Goal: Check status: Check status

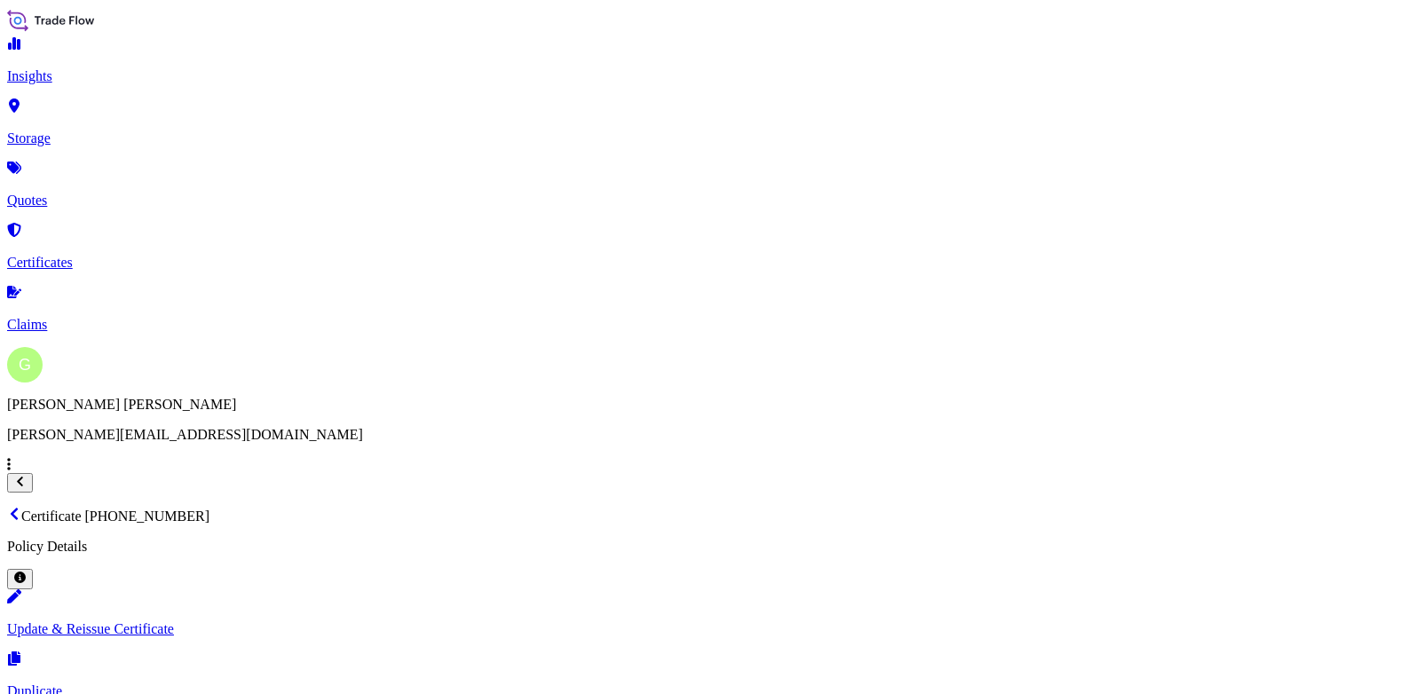
click at [59, 178] on link "Quotes" at bounding box center [706, 185] width 1399 height 46
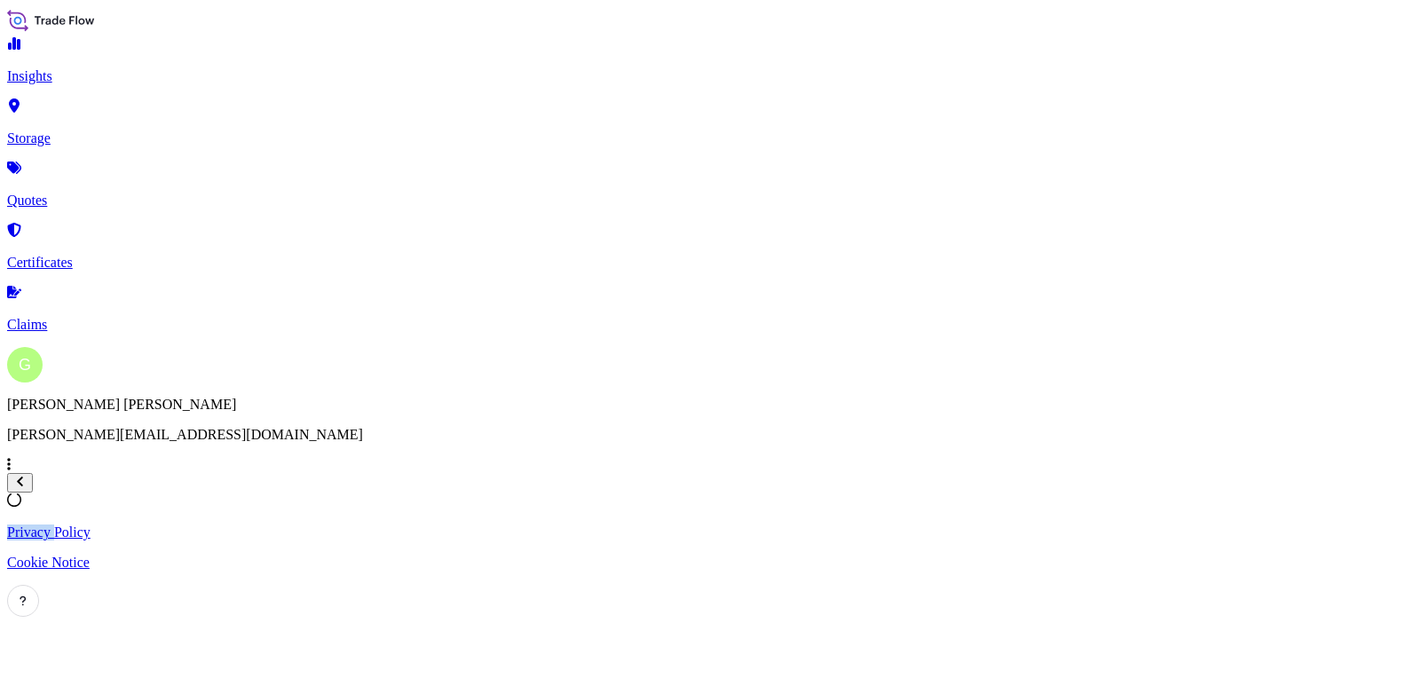
select select "Road / [GEOGRAPHIC_DATA]"
select select "Air"
select select "Road / [GEOGRAPHIC_DATA]"
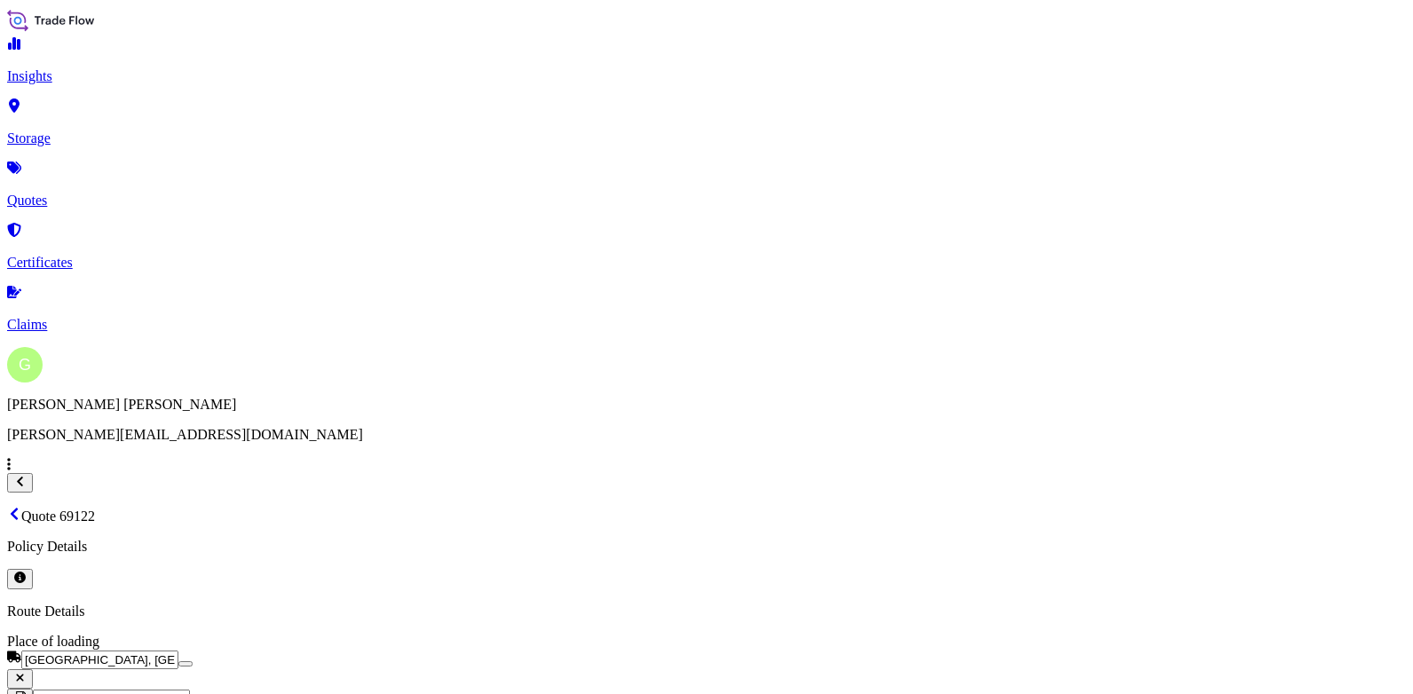
scroll to position [2823, 0]
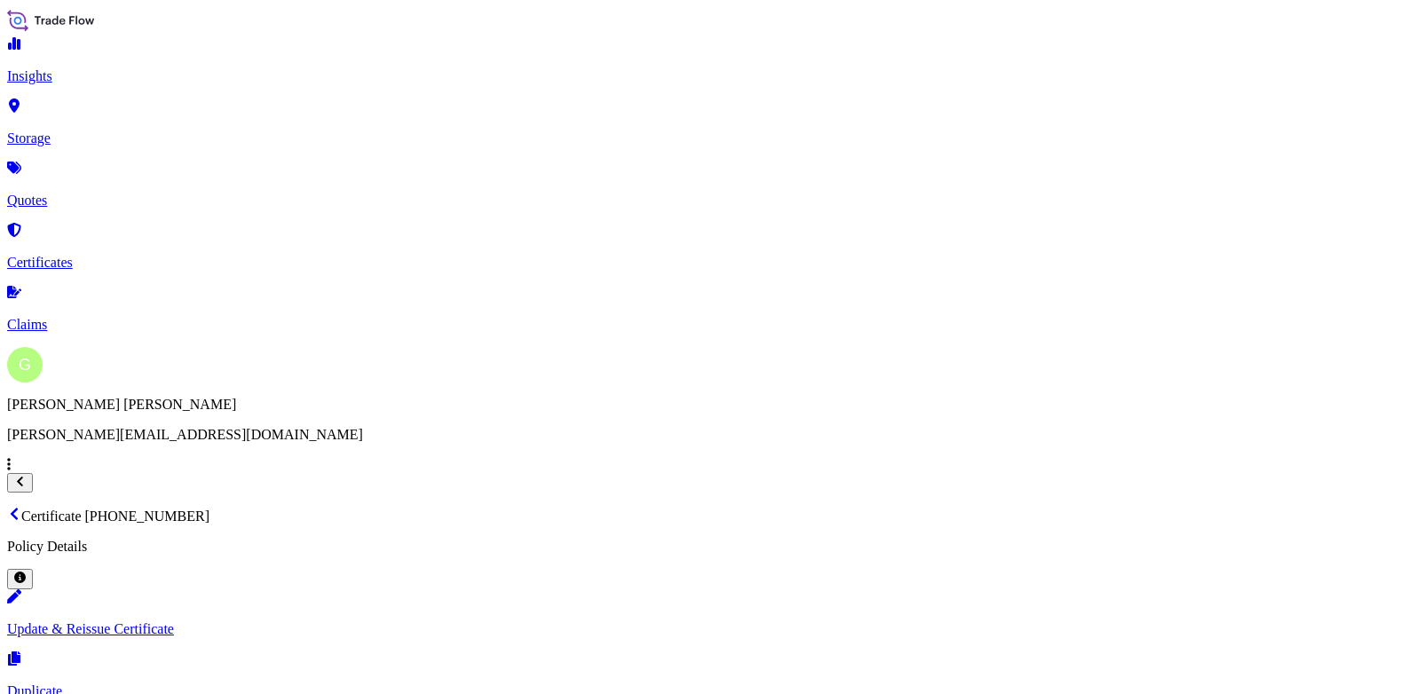
click at [61, 255] on p "Certificates" at bounding box center [706, 263] width 1399 height 16
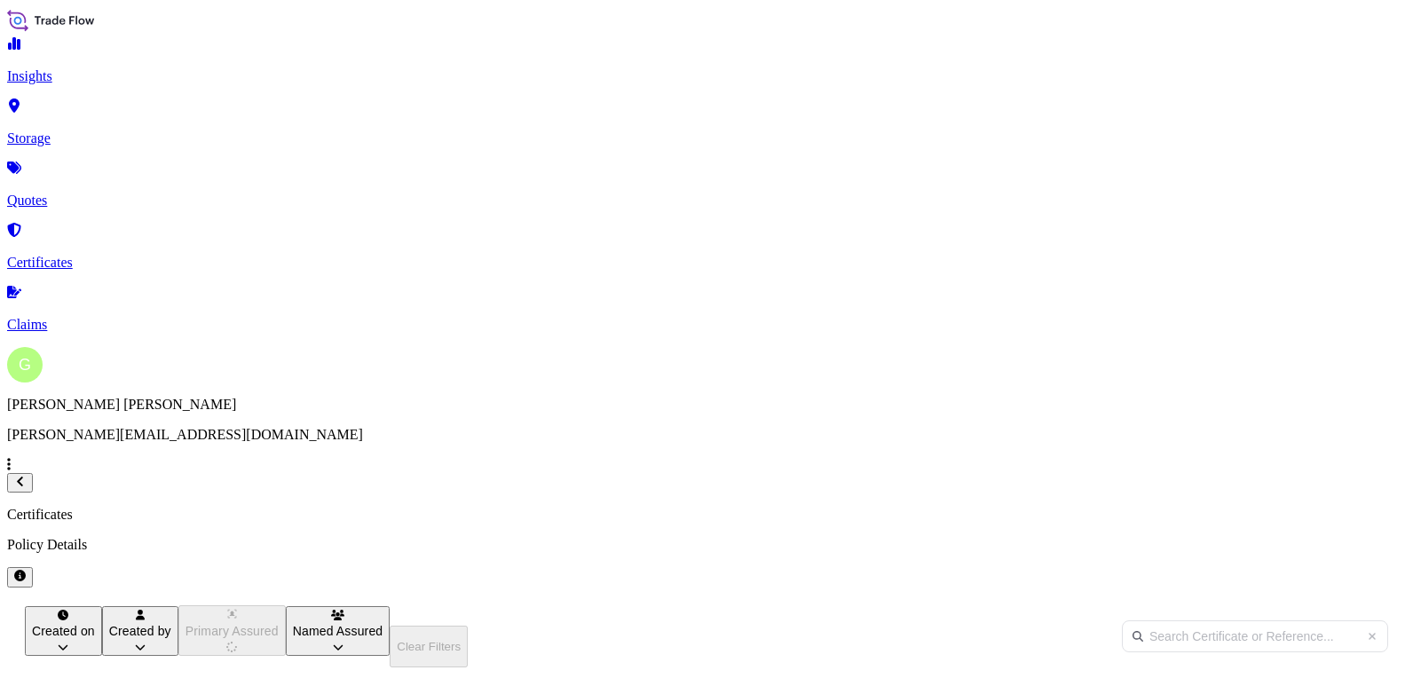
scroll to position [392, 1116]
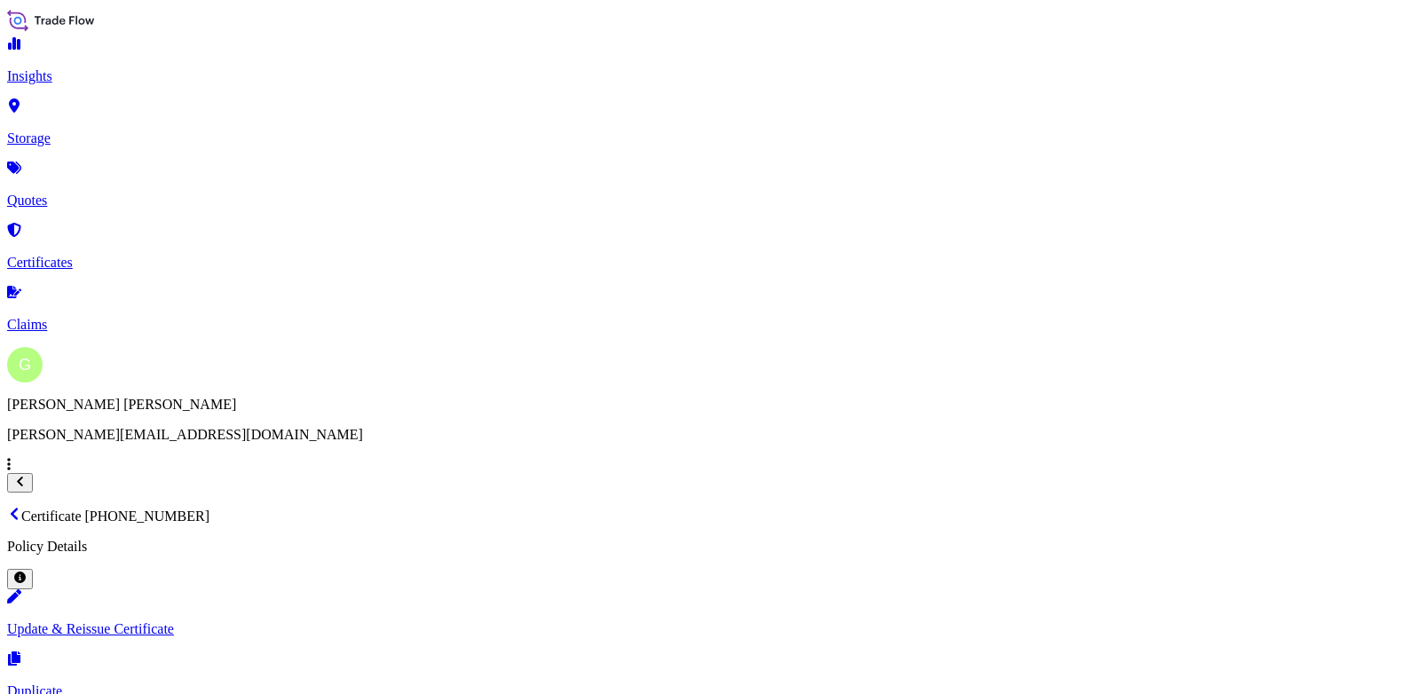
click at [56, 225] on link "Certificates" at bounding box center [706, 248] width 1399 height 46
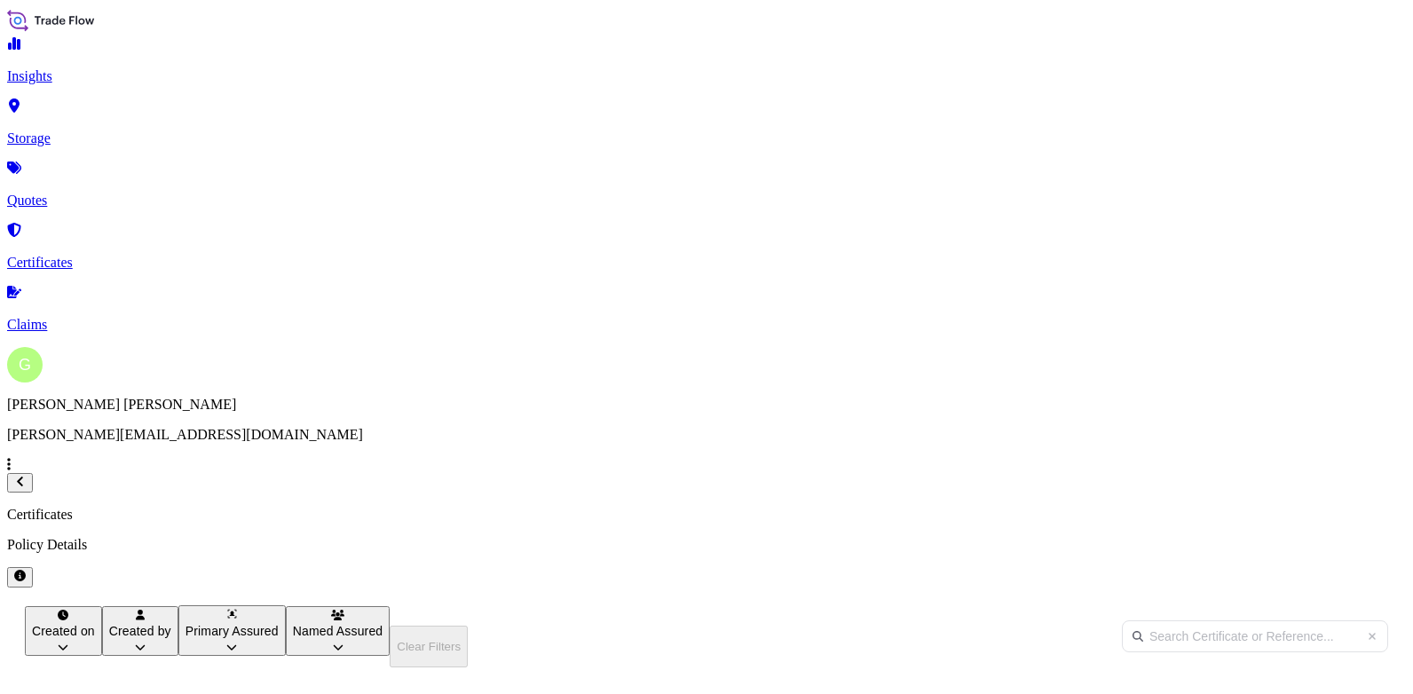
scroll to position [392, 1116]
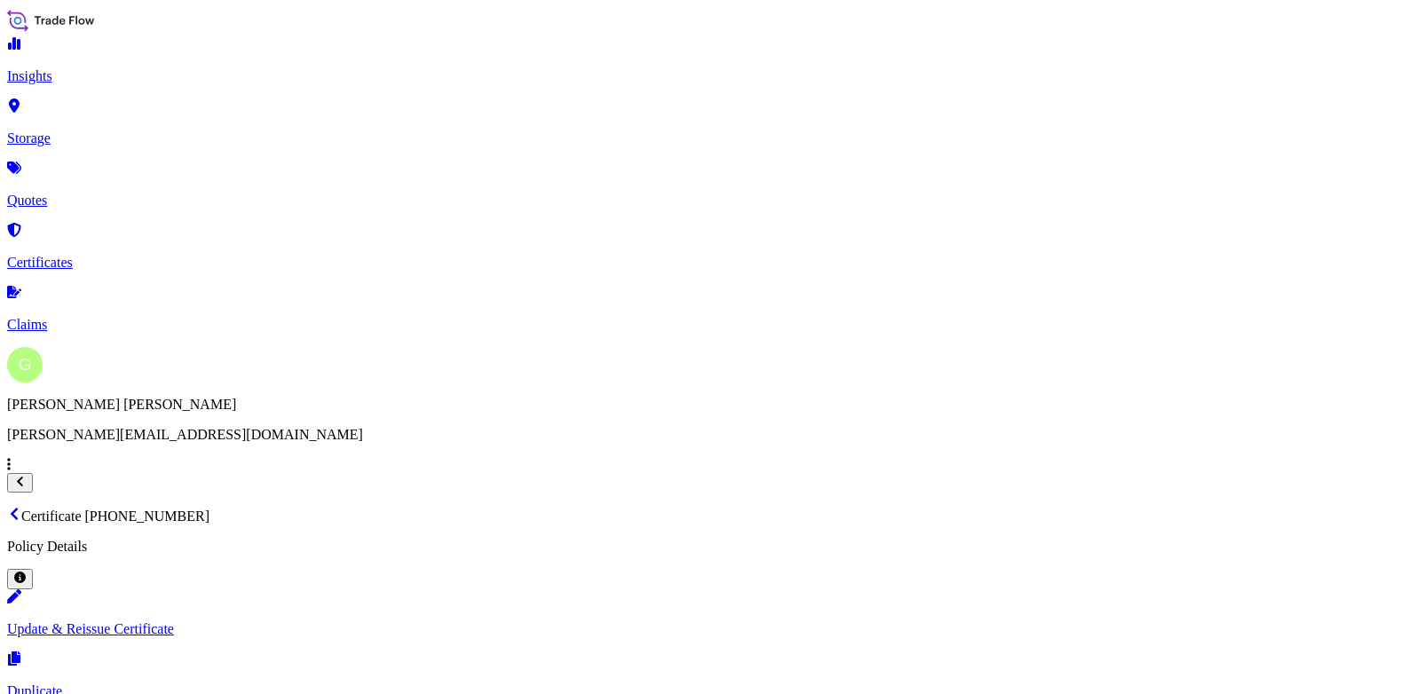
click at [91, 255] on p "Certificates" at bounding box center [706, 263] width 1399 height 16
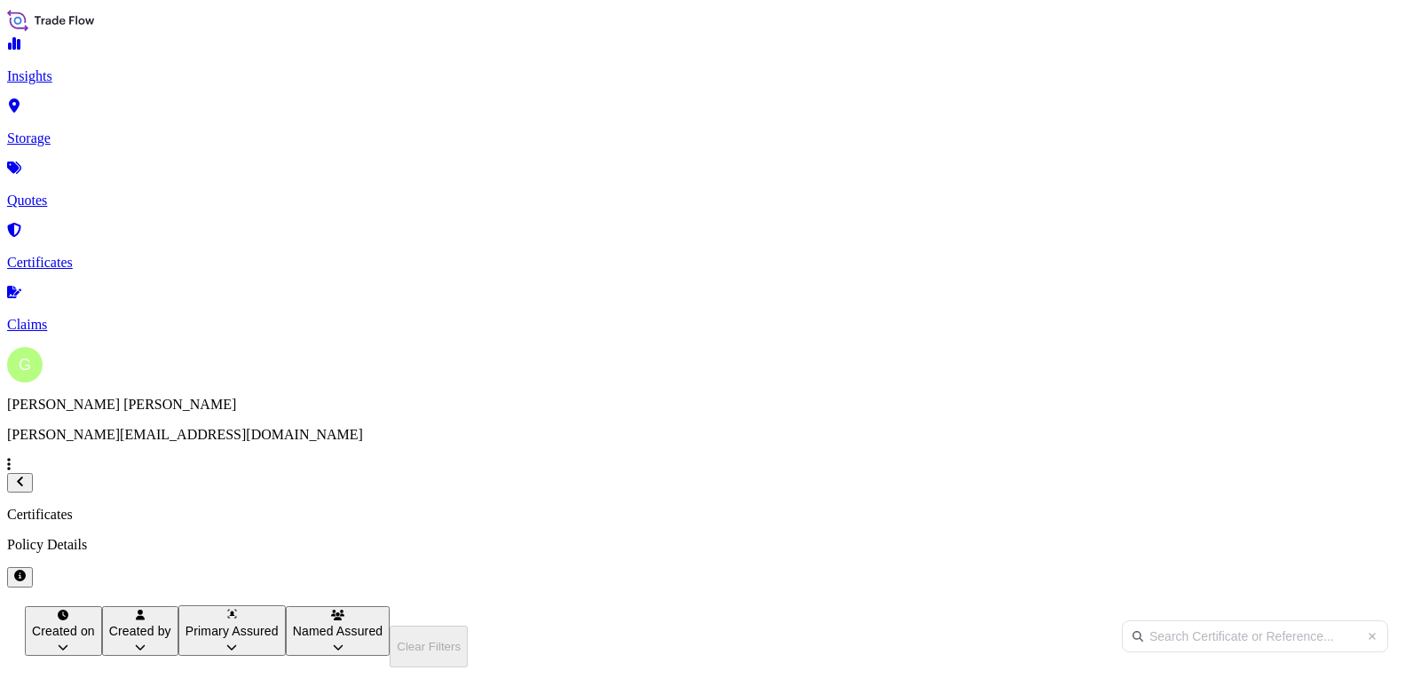
scroll to position [392, 1116]
click at [78, 193] on p "Quotes" at bounding box center [706, 201] width 1399 height 16
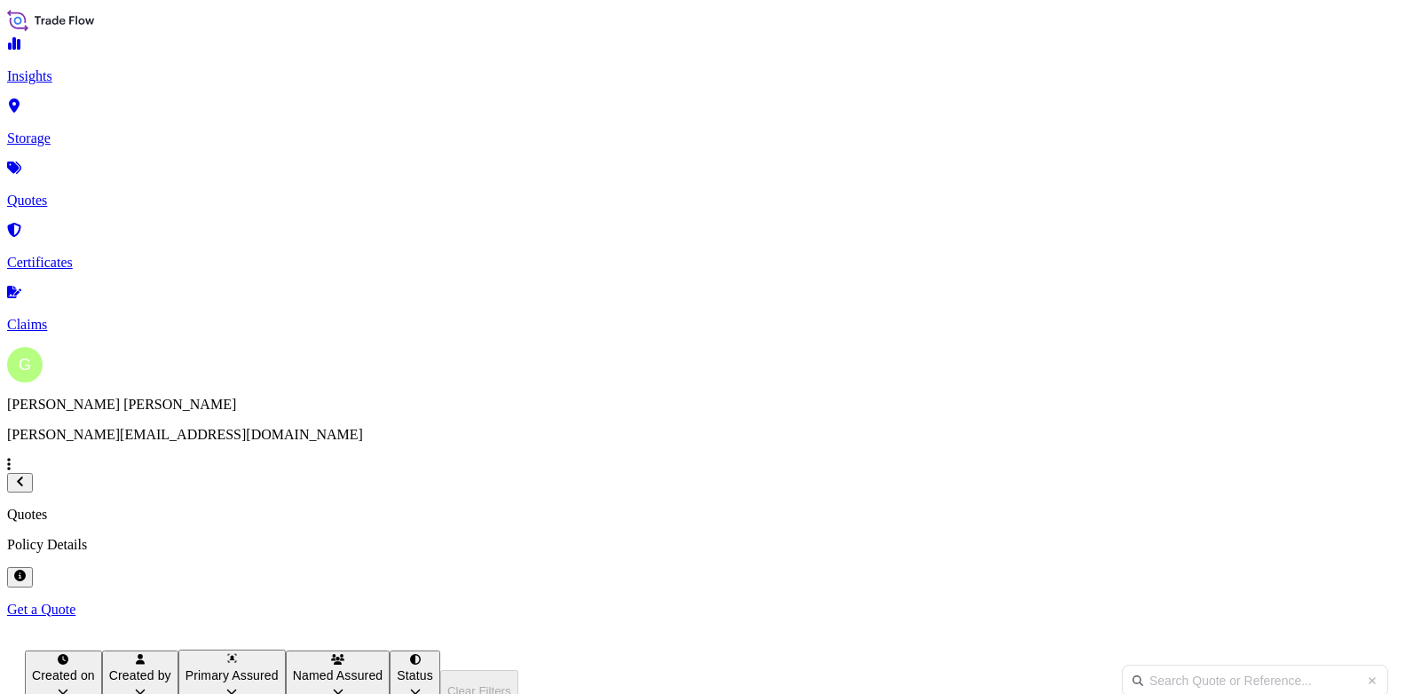
scroll to position [350, 1116]
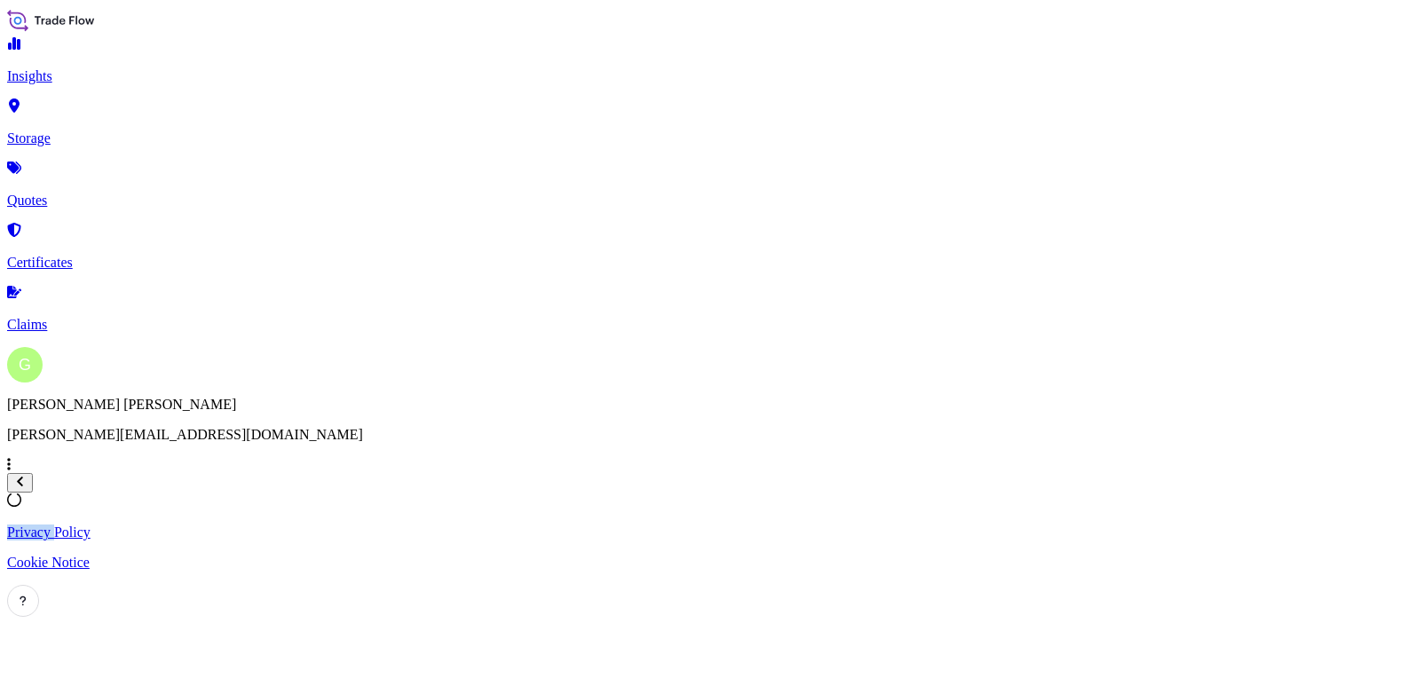
click at [398, 493] on div "Loading" at bounding box center [706, 502] width 1399 height 18
select select "Water"
select select "Road / [GEOGRAPHIC_DATA]"
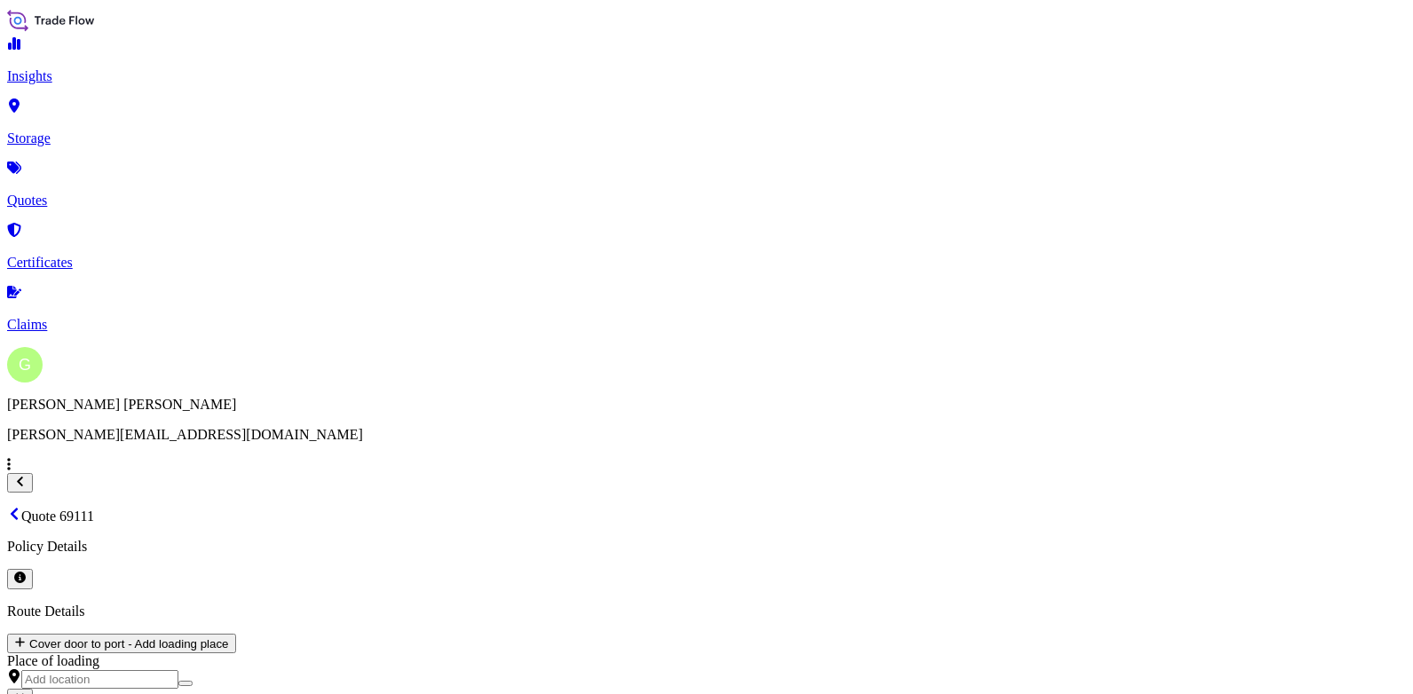
scroll to position [2716, 0]
